Goal: Information Seeking & Learning: Find specific page/section

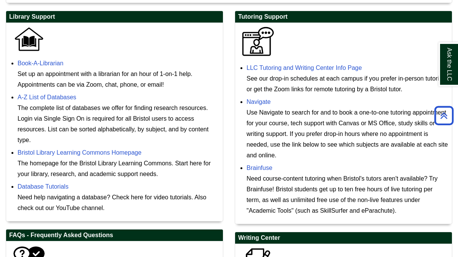
scroll to position [214, 0]
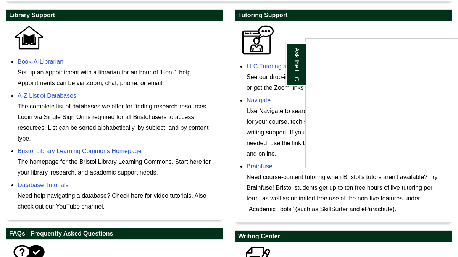
click at [333, 31] on div "Ask the LLC" at bounding box center [229, 128] width 458 height 257
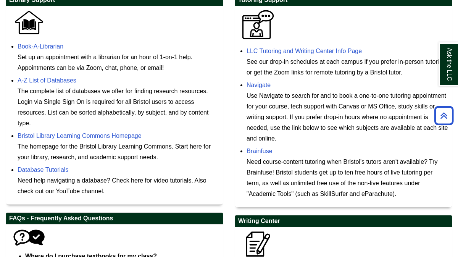
scroll to position [244, 0]
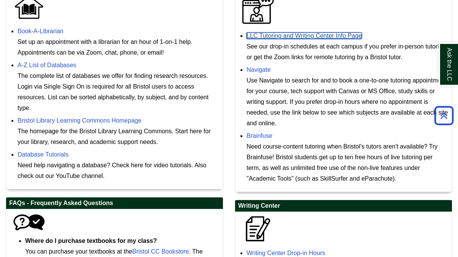
click at [287, 34] on link "LLC Tutoring and Writing Center Info Page" at bounding box center [304, 35] width 115 height 6
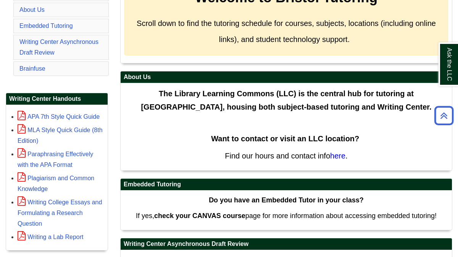
scroll to position [168, 0]
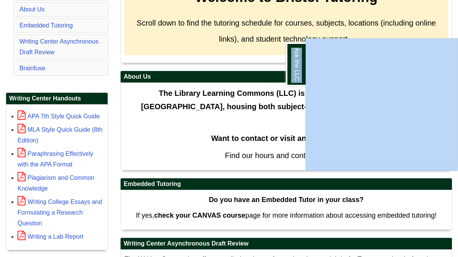
click at [271, 111] on div "Ask the LLC" at bounding box center [229, 128] width 458 height 257
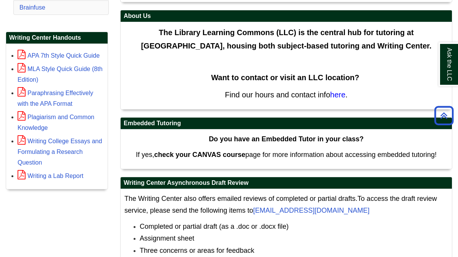
scroll to position [244, 0]
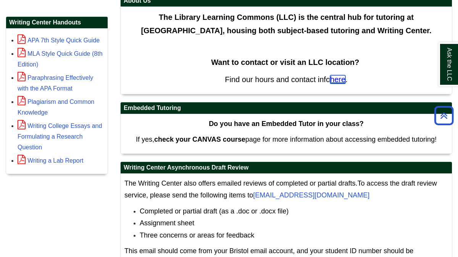
click at [337, 77] on span "here" at bounding box center [337, 79] width 15 height 8
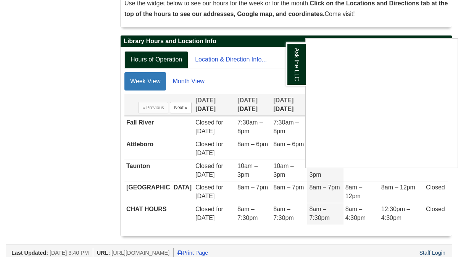
scroll to position [160, 0]
